Goal: Transaction & Acquisition: Download file/media

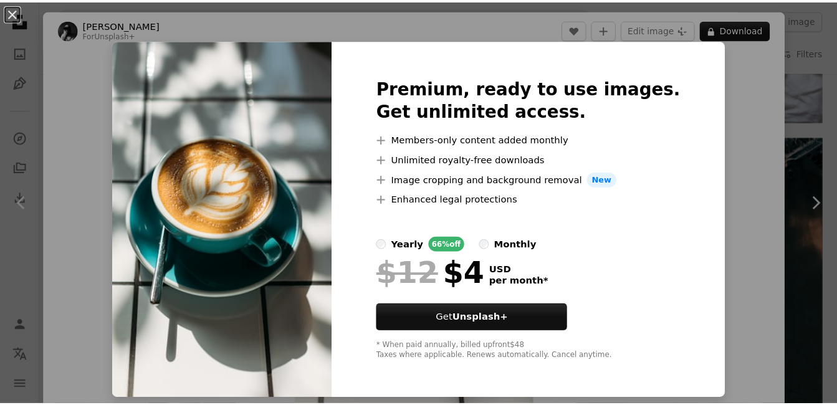
scroll to position [2776, 0]
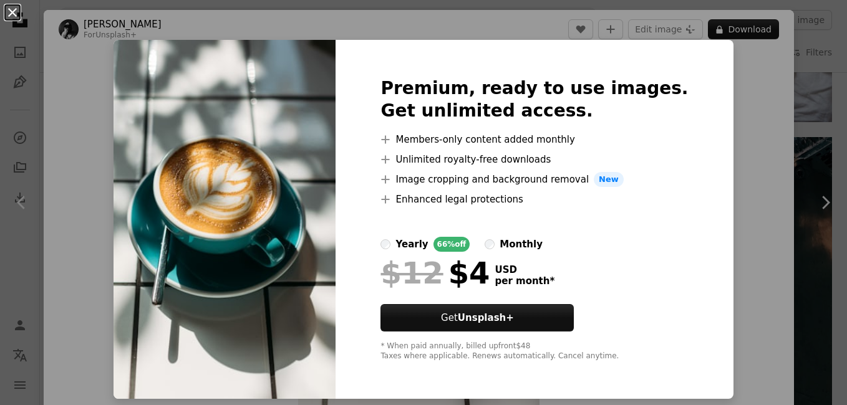
click at [11, 13] on button "An X shape" at bounding box center [12, 12] width 15 height 15
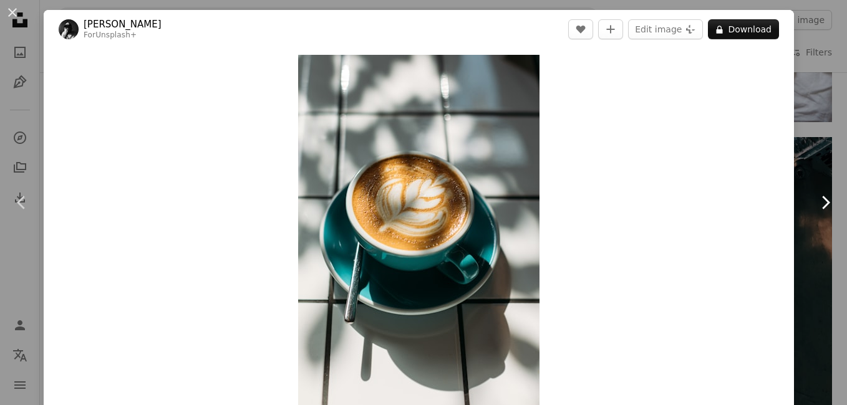
click at [803, 147] on link "Chevron right" at bounding box center [825, 203] width 44 height 120
click at [11, 7] on button "An X shape" at bounding box center [12, 12] width 15 height 15
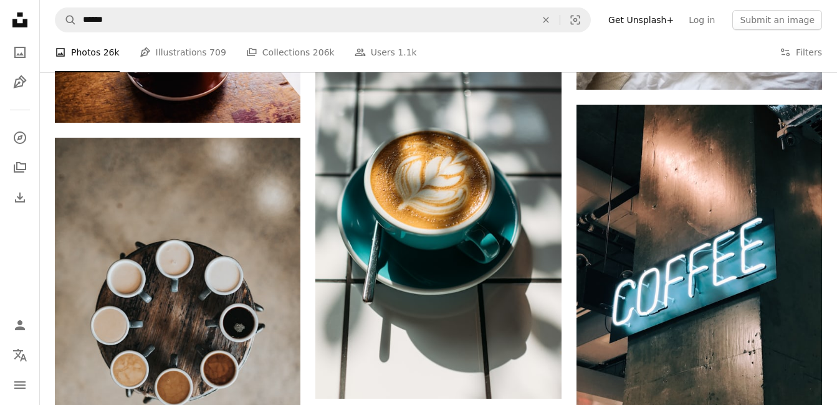
click at [14, 12] on icon "Unsplash logo Unsplash Home" at bounding box center [19, 19] width 25 height 25
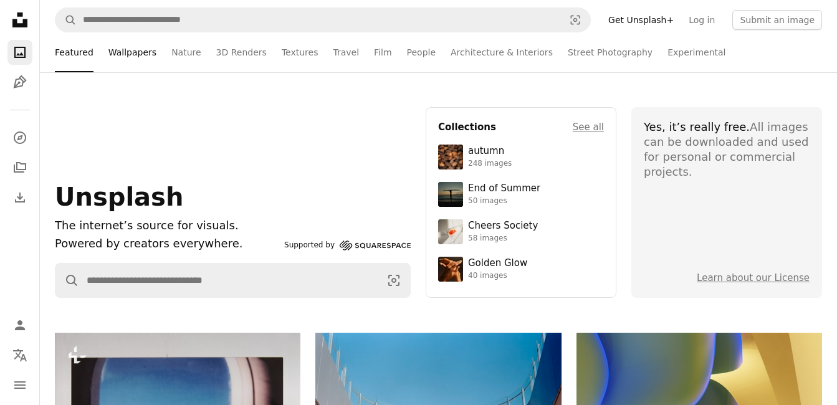
click at [108, 64] on link "Wallpapers" at bounding box center [132, 52] width 48 height 40
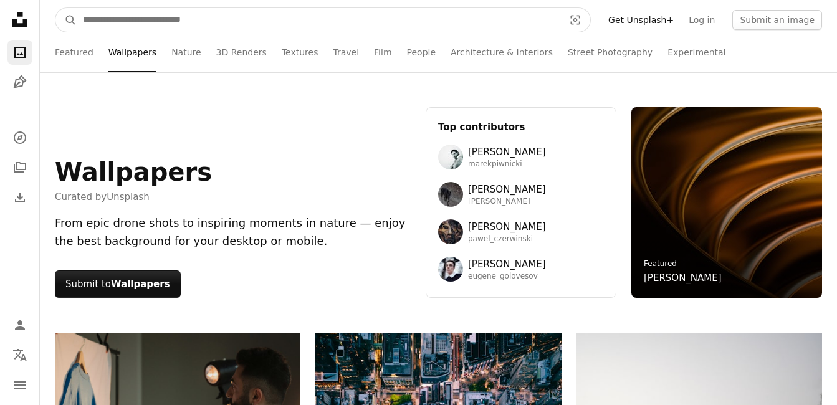
click at [498, 28] on input "Find visuals sitewide" at bounding box center [319, 20] width 484 height 24
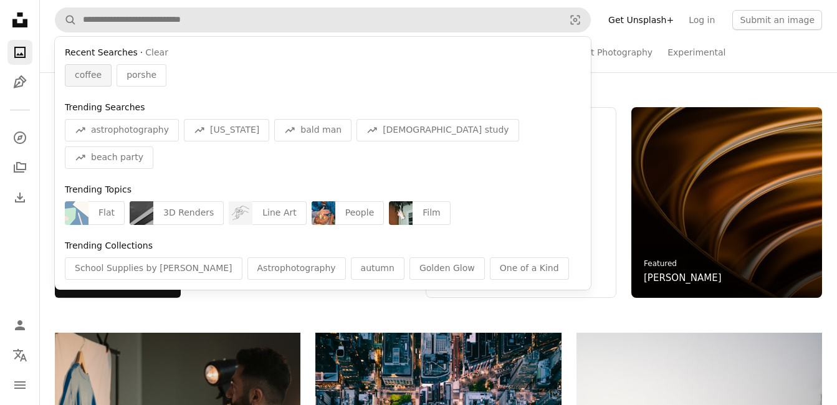
click at [94, 74] on span "coffee" at bounding box center [88, 75] width 27 height 12
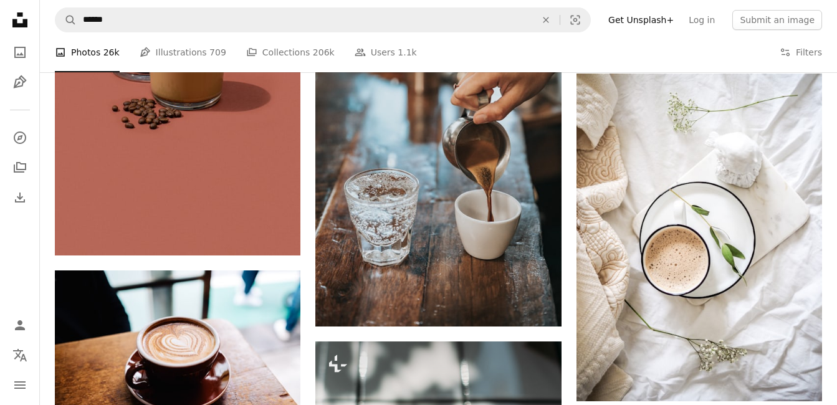
scroll to position [2447, 0]
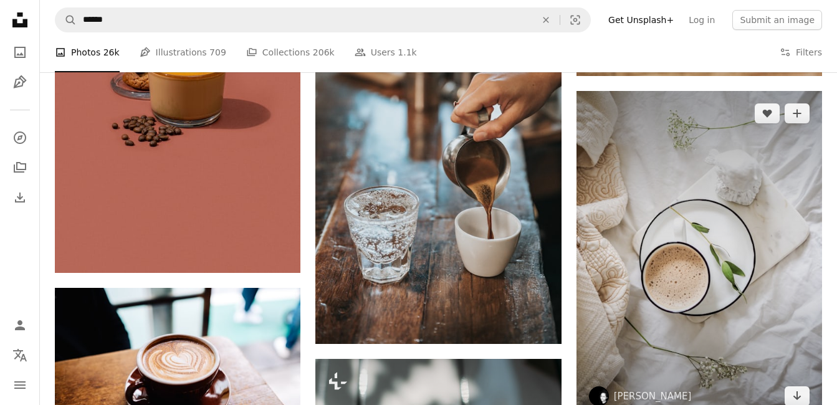
click at [716, 186] on img at bounding box center [700, 255] width 246 height 328
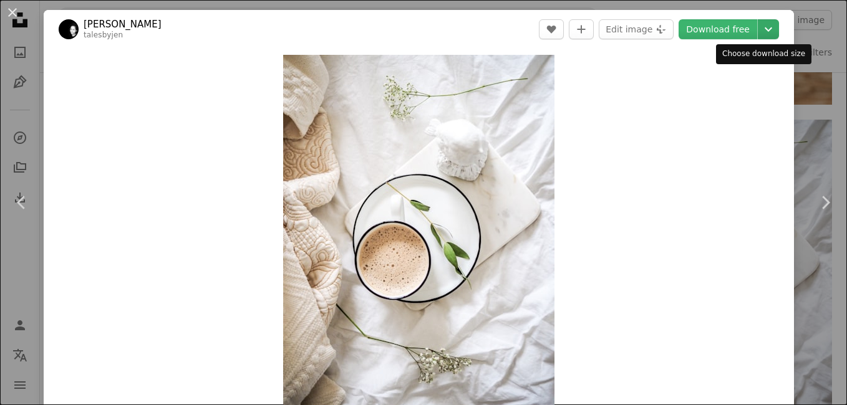
click at [760, 27] on icon "Chevron down" at bounding box center [768, 29] width 20 height 15
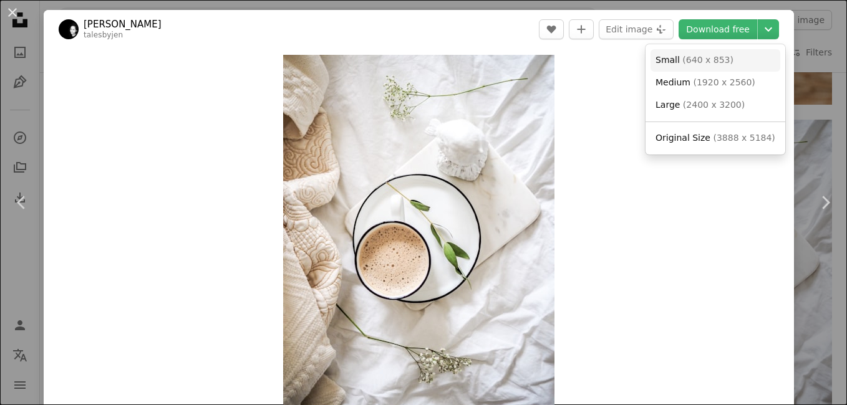
click at [709, 66] on span "Small ( 640 x 853 )" at bounding box center [694, 60] width 78 height 12
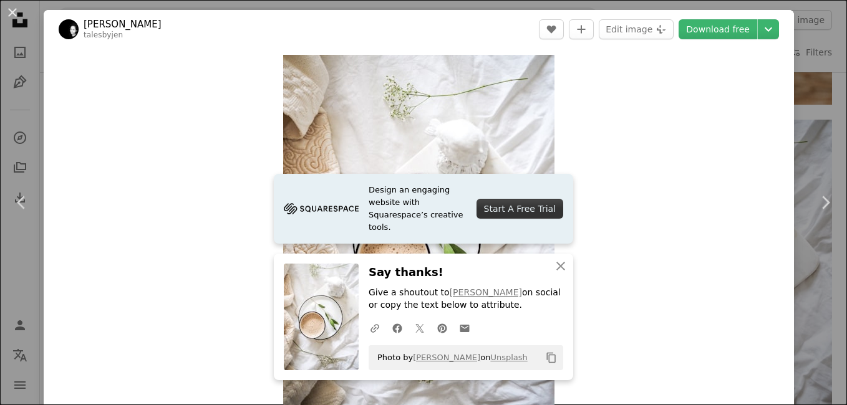
click at [810, 120] on div "An X shape Chevron left Chevron right [PERSON_NAME] talesbyjen A heart A plus s…" at bounding box center [423, 202] width 847 height 405
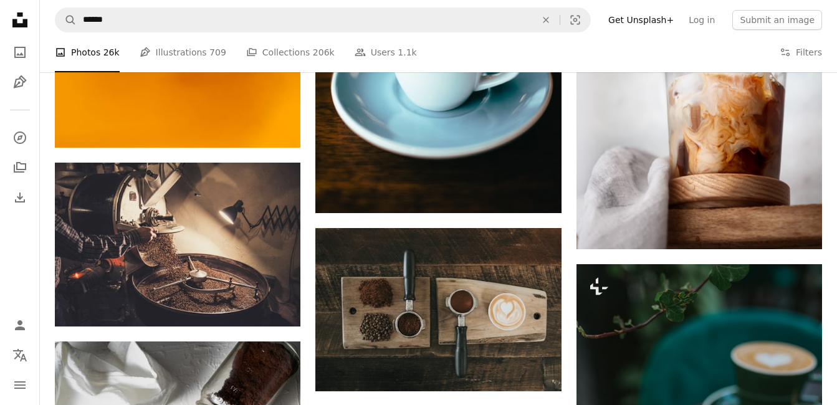
scroll to position [3696, 0]
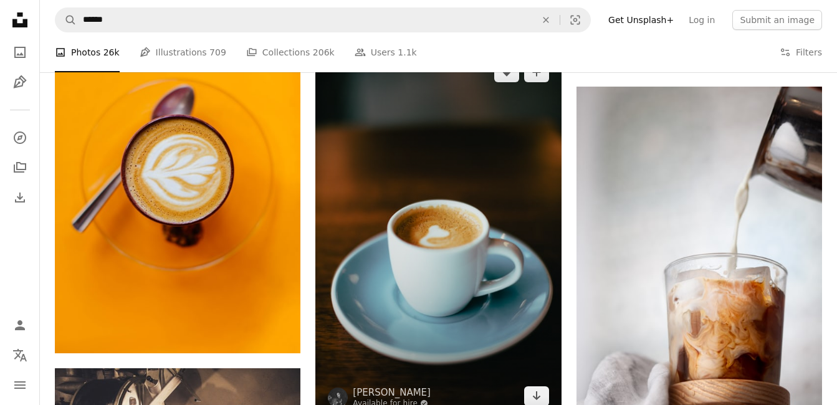
click at [421, 233] on img at bounding box center [438, 234] width 246 height 368
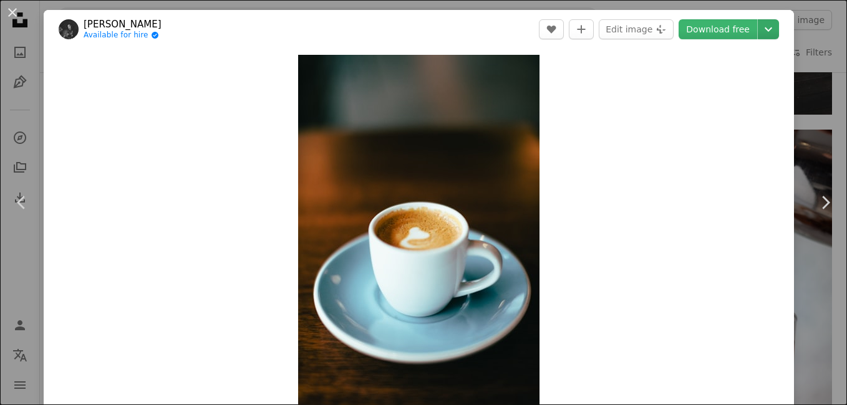
click at [761, 34] on icon "Chevron down" at bounding box center [768, 29] width 20 height 15
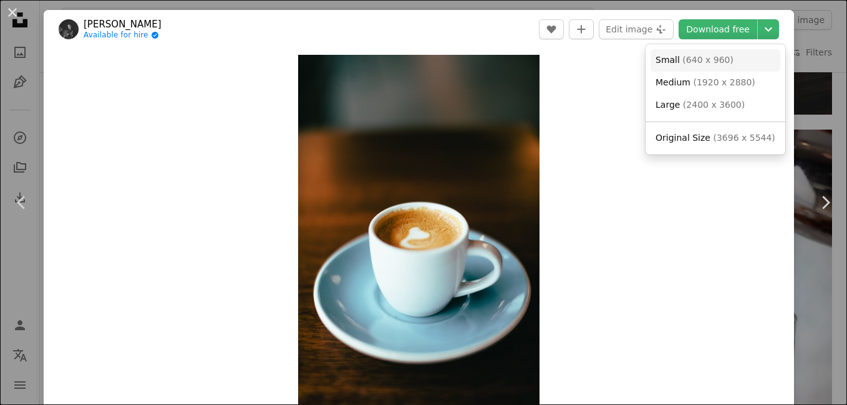
click at [719, 65] on span "( 640 x 960 )" at bounding box center [707, 60] width 51 height 10
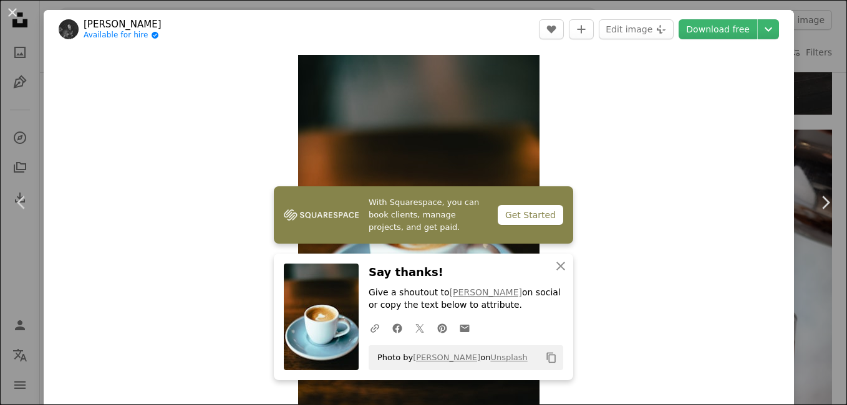
click at [800, 126] on div "An X shape Chevron left Chevron right [PERSON_NAME] Available for hire A checkm…" at bounding box center [423, 202] width 847 height 405
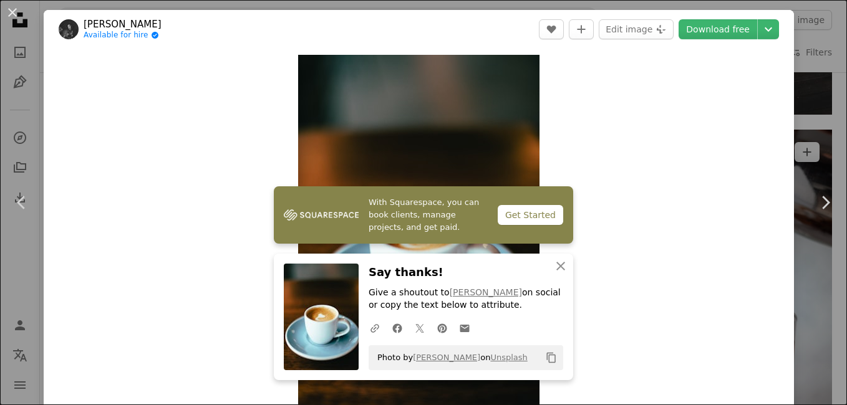
click at [812, 130] on img at bounding box center [707, 316] width 249 height 373
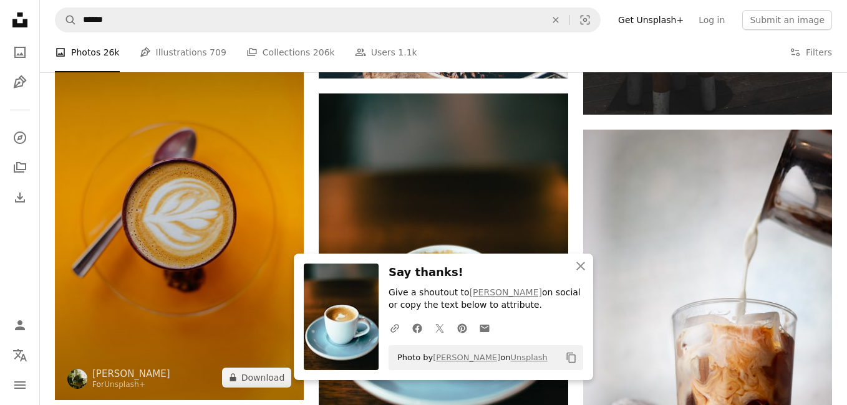
click at [199, 178] on img at bounding box center [179, 213] width 249 height 373
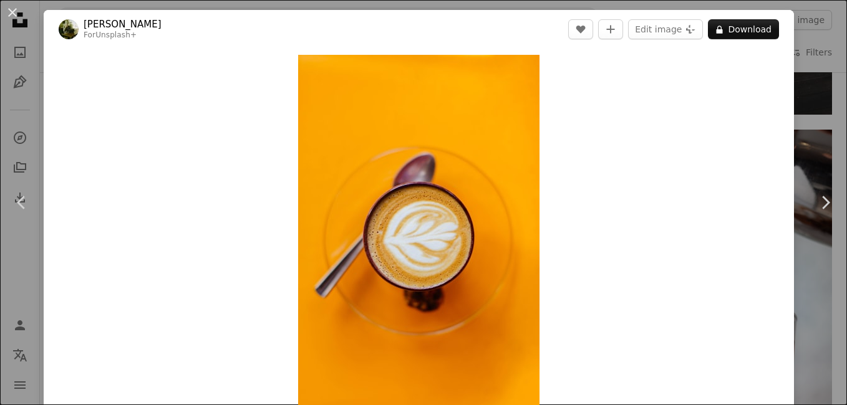
click at [823, 131] on div "An X shape Chevron left Chevron right [PERSON_NAME] For Unsplash+ A heart A plu…" at bounding box center [423, 202] width 847 height 405
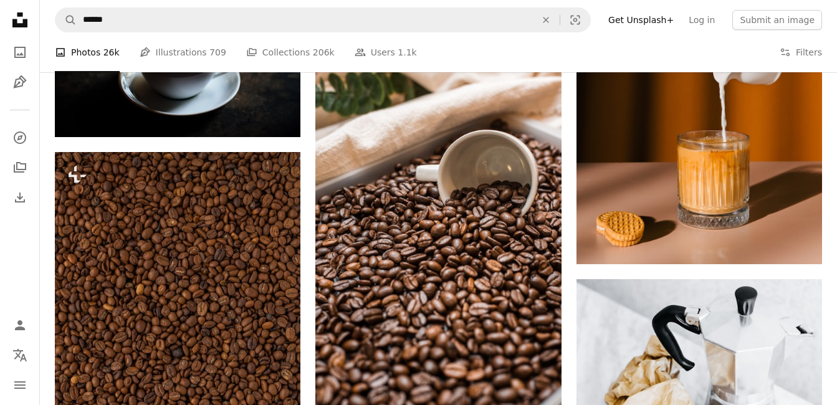
scroll to position [4586, 0]
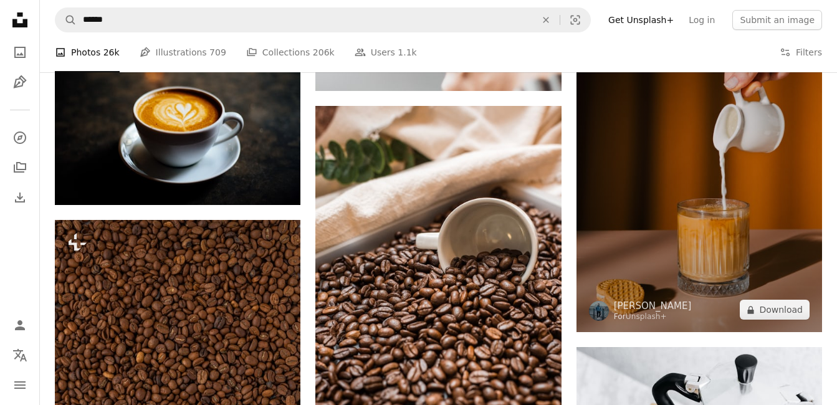
click at [699, 196] on img at bounding box center [700, 148] width 246 height 369
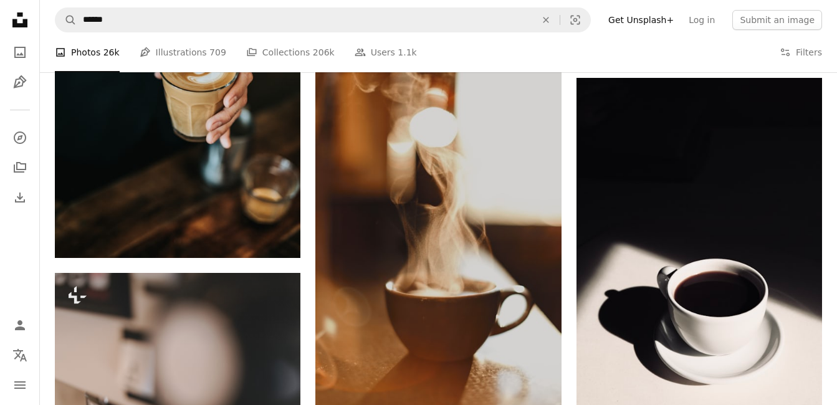
scroll to position [5990, 0]
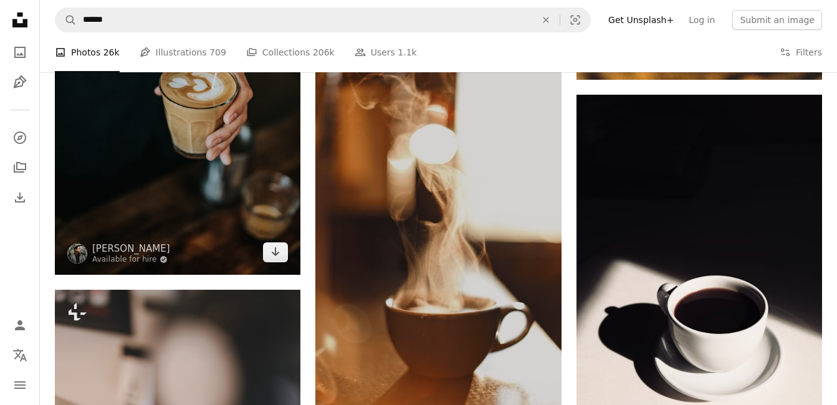
click at [217, 156] on img at bounding box center [178, 90] width 246 height 368
click at [208, 135] on img at bounding box center [178, 90] width 246 height 368
click at [133, 140] on img at bounding box center [178, 90] width 246 height 368
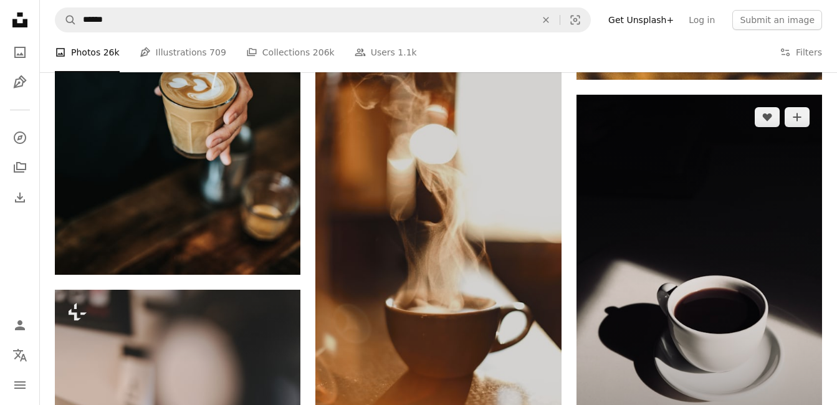
click at [761, 234] on img at bounding box center [700, 279] width 246 height 369
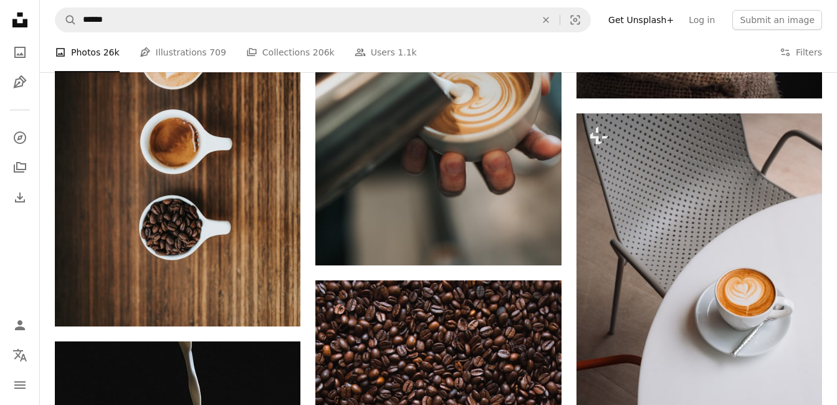
scroll to position [7940, 0]
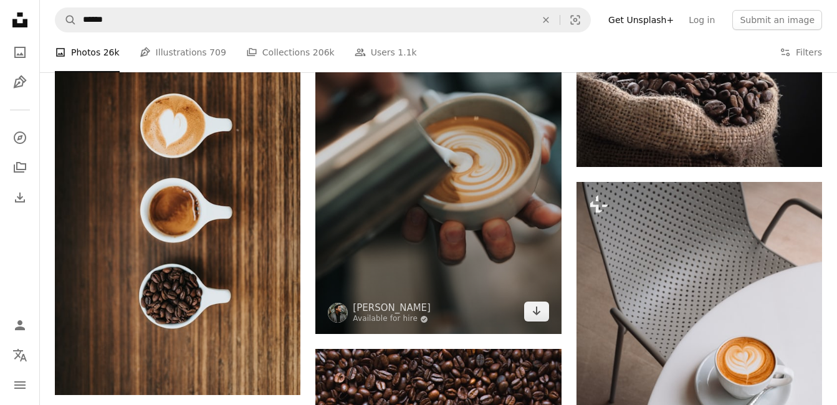
click at [462, 234] on img at bounding box center [438, 150] width 246 height 368
click at [456, 234] on img at bounding box center [438, 150] width 246 height 368
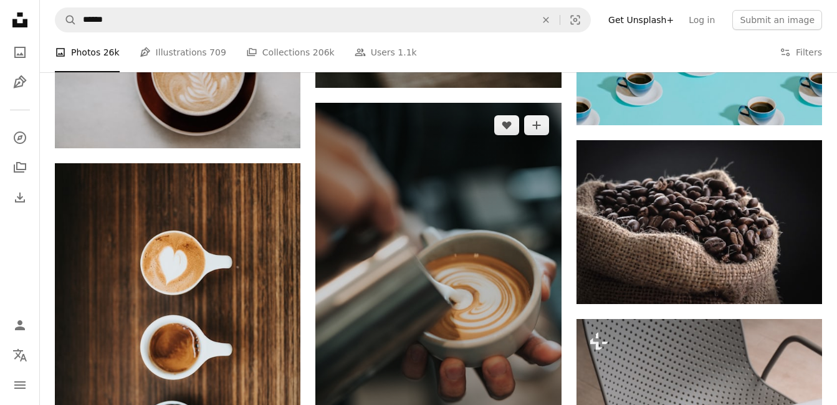
scroll to position [7786, 0]
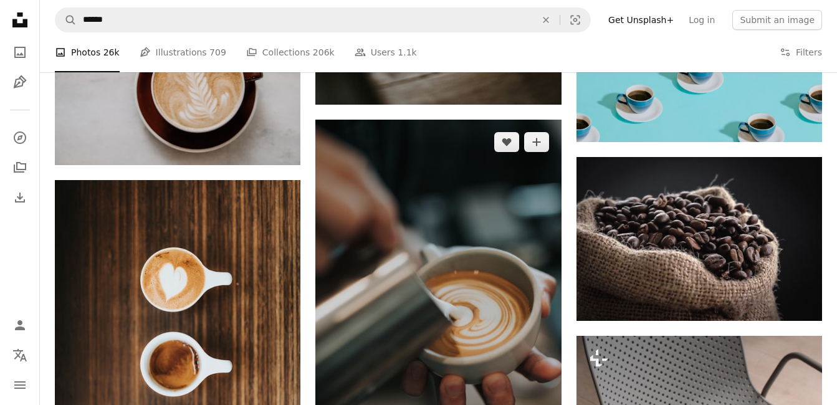
click at [459, 291] on img at bounding box center [438, 304] width 246 height 368
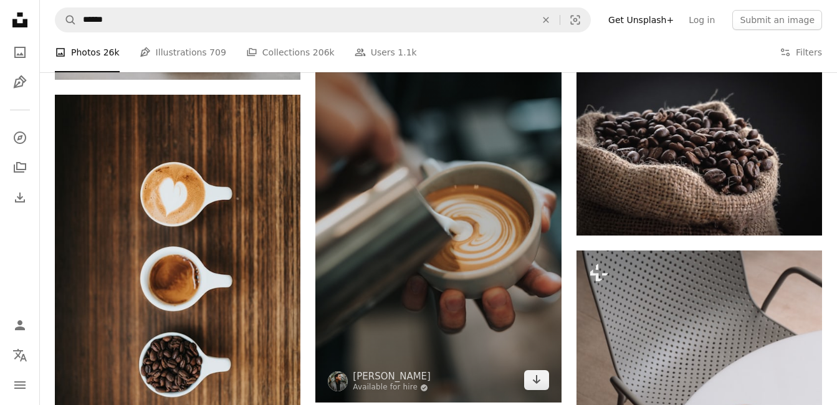
scroll to position [7923, 0]
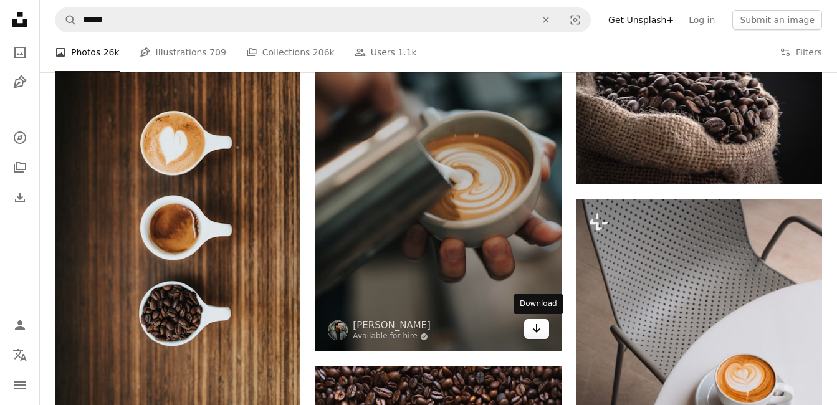
click at [542, 330] on link "Arrow pointing down" at bounding box center [536, 329] width 25 height 20
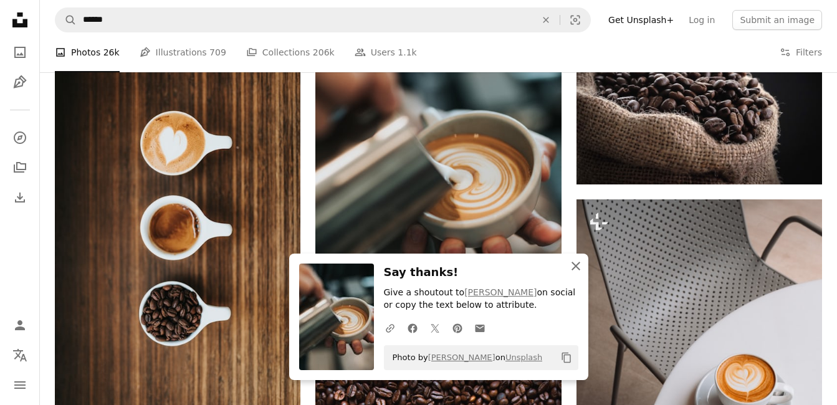
click at [577, 272] on icon "An X shape" at bounding box center [576, 266] width 15 height 15
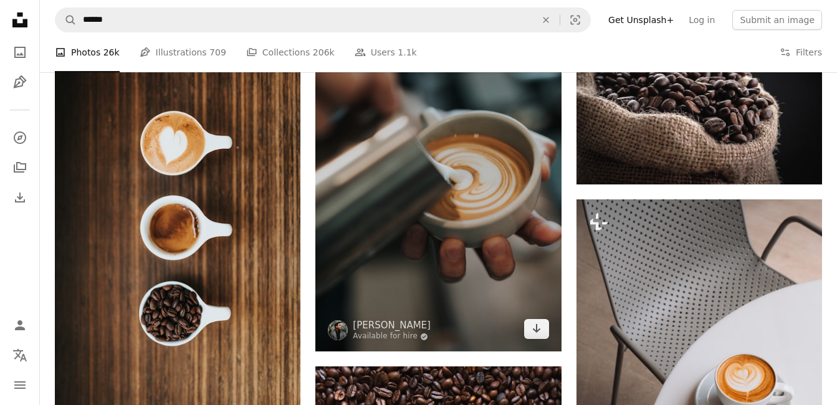
click at [453, 208] on img at bounding box center [438, 167] width 246 height 368
click at [472, 109] on img at bounding box center [438, 167] width 246 height 368
click at [433, 185] on img at bounding box center [438, 167] width 246 height 368
click at [385, 327] on link "[PERSON_NAME]" at bounding box center [392, 325] width 78 height 12
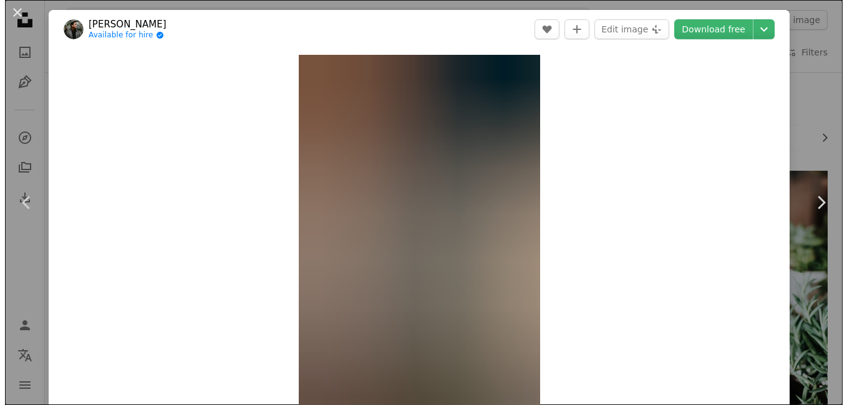
scroll to position [7923, 0]
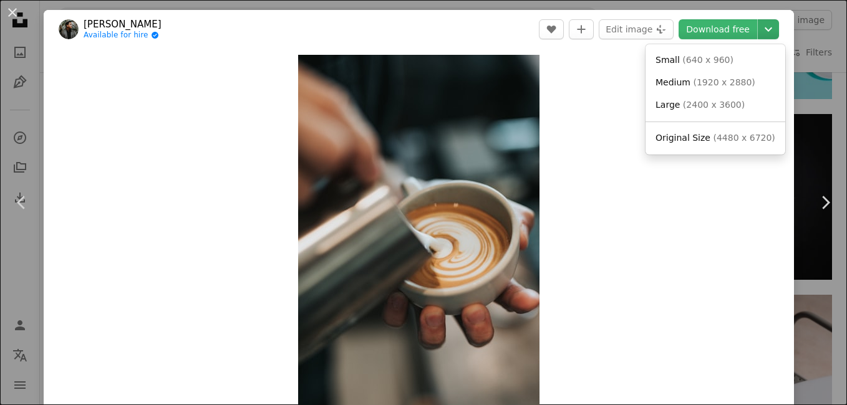
click at [759, 24] on icon "Chevron down" at bounding box center [768, 29] width 20 height 15
click at [711, 57] on span "( 640 x 960 )" at bounding box center [707, 60] width 51 height 10
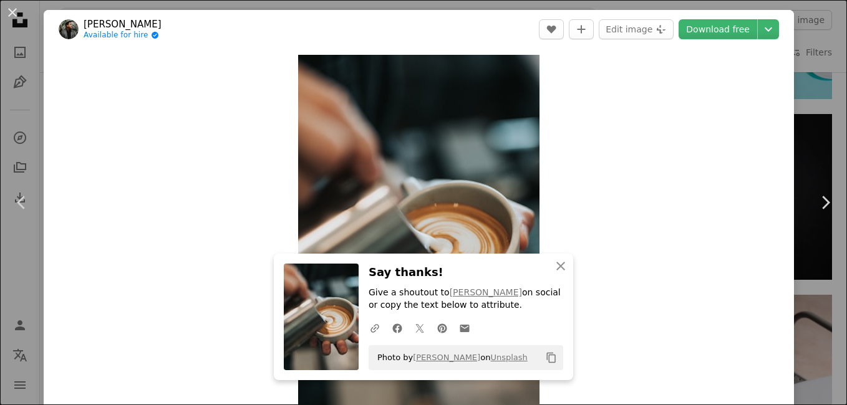
click at [632, 181] on div "Zoom in" at bounding box center [419, 236] width 750 height 375
